Goal: Information Seeking & Learning: Learn about a topic

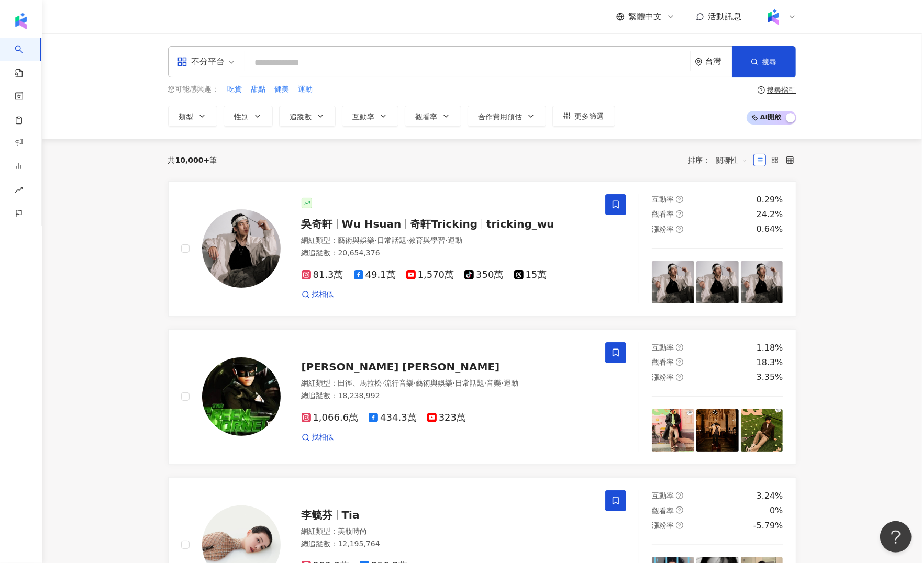
click at [781, 27] on div "繁體中文 活動訊息" at bounding box center [482, 17] width 628 height 34
click at [785, 20] on div at bounding box center [780, 16] width 34 height 21
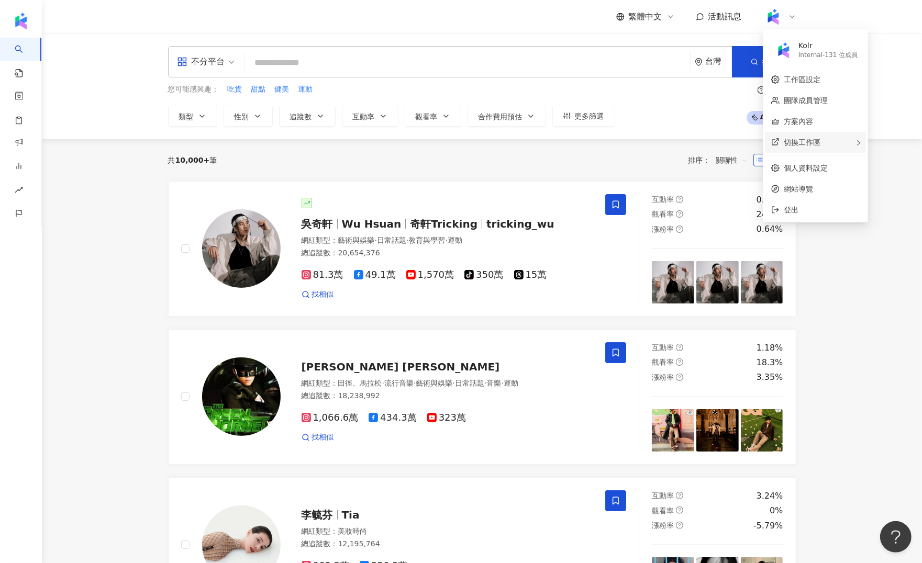
click at [796, 138] on span "切換工作區" at bounding box center [802, 142] width 37 height 8
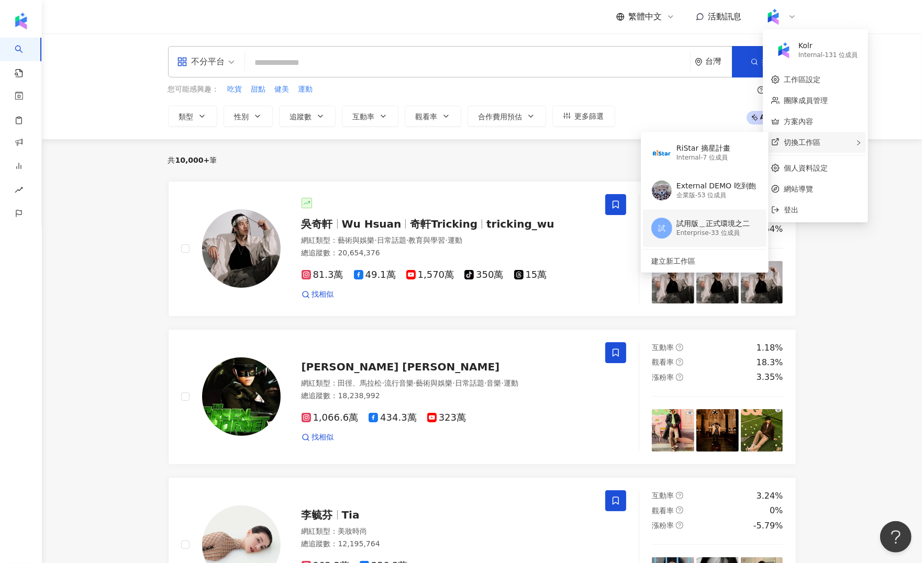
click at [717, 229] on div "Enterprise - 33 位成員" at bounding box center [713, 233] width 73 height 9
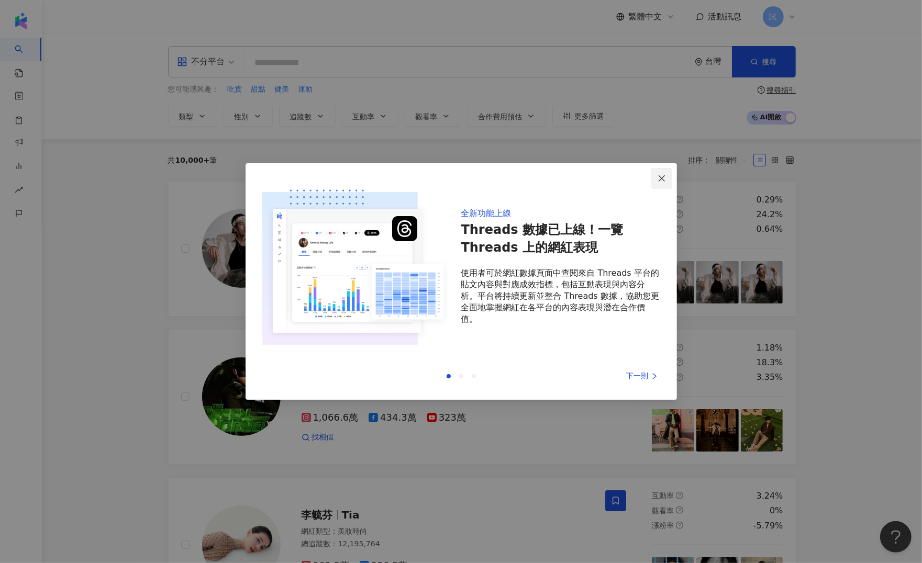
click at [661, 180] on icon "close" at bounding box center [662, 178] width 8 height 8
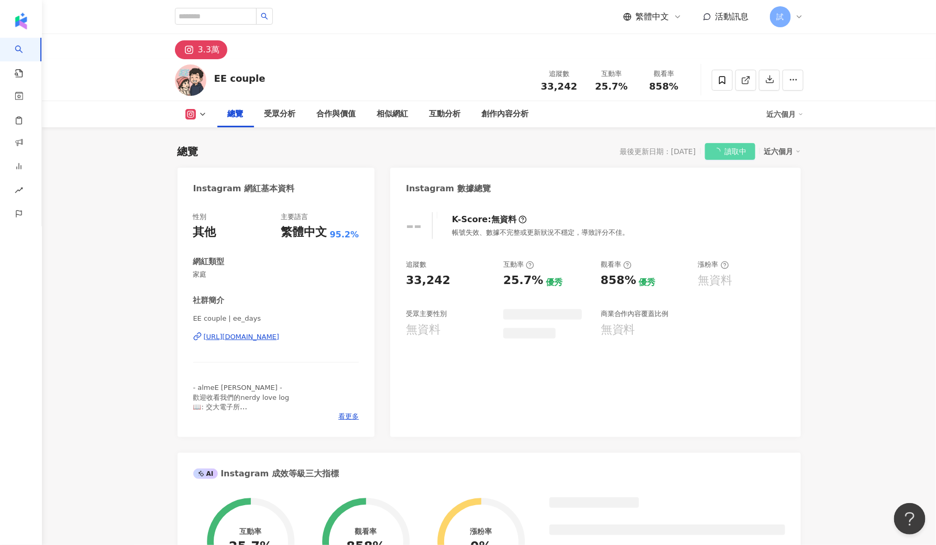
click at [212, 374] on div "EE couple | ee_days [URL][DOMAIN_NAME]" at bounding box center [276, 344] width 166 height 61
